Goal: Information Seeking & Learning: Learn about a topic

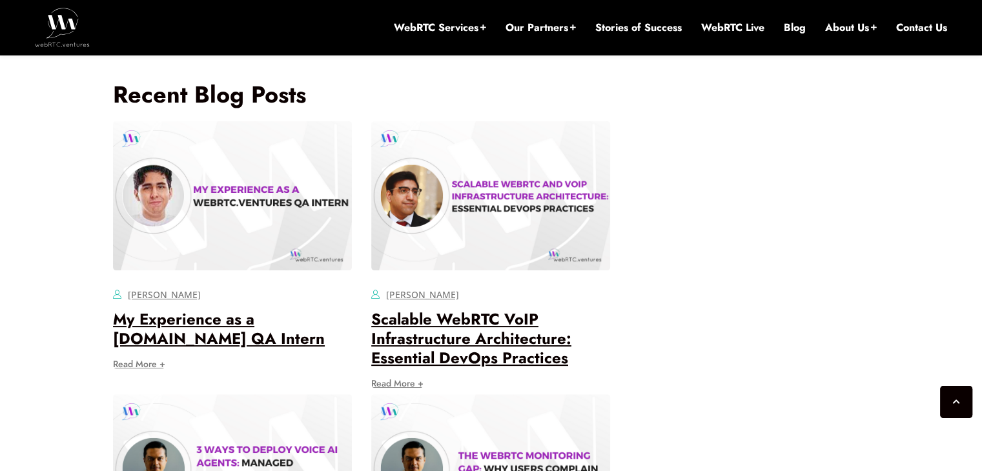
scroll to position [5191, 0]
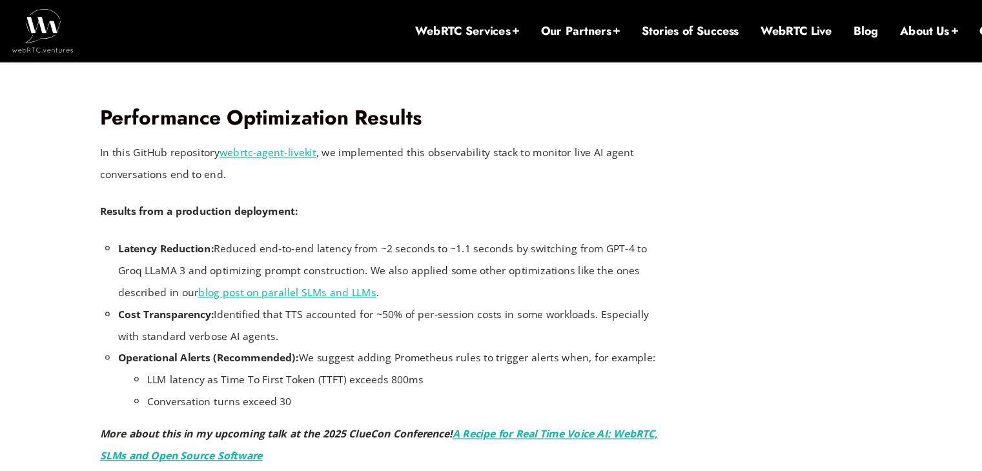
click at [509, 155] on p "In this GitHub repository webrtc-agent-livekit , we implemented this observabil…" at bounding box center [361, 146] width 497 height 39
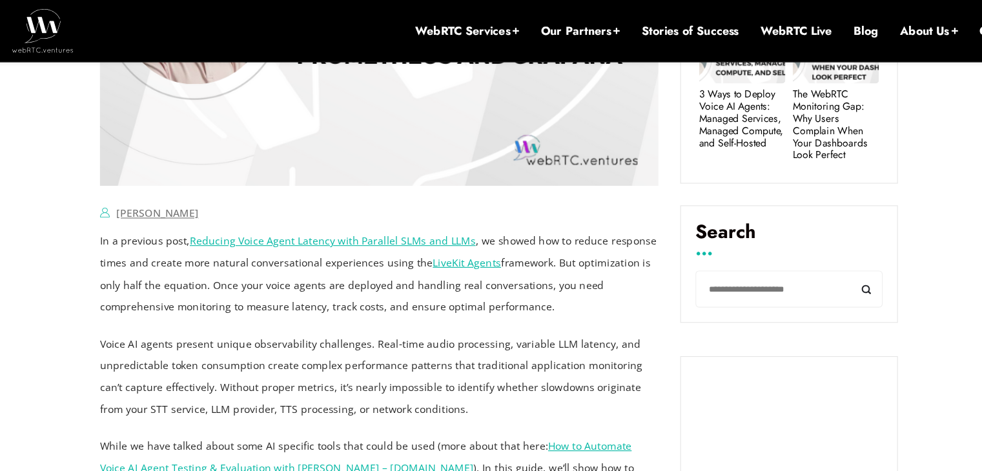
scroll to position [751, 0]
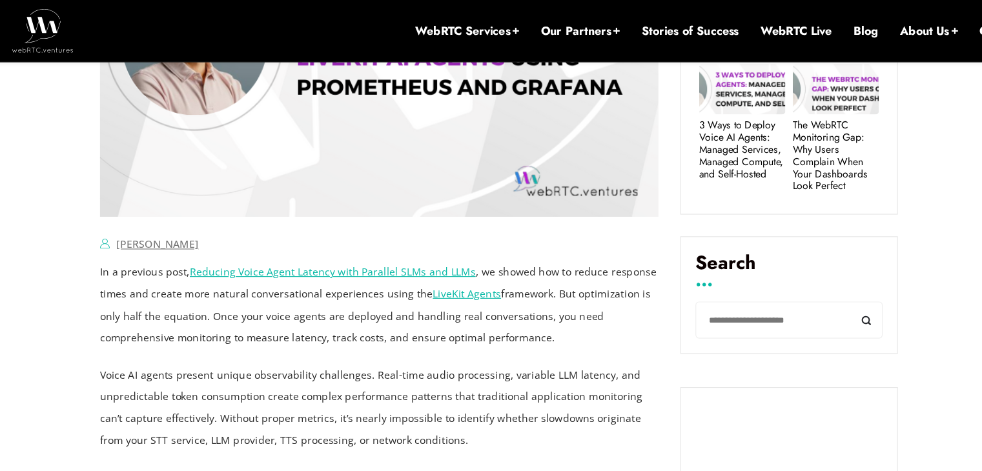
click at [285, 338] on p "Voice AI agents present unique observability challenges. Real-time audio proces…" at bounding box center [361, 362] width 497 height 77
copy p "observability"
